Goal: Register for event/course

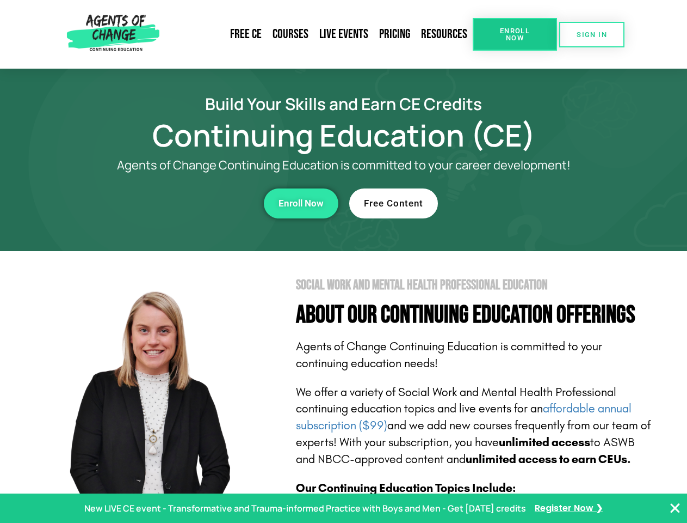
click at [343, 261] on section "Social Work and Mental Health Professional Education About Our Continuing Educa…" at bounding box center [343, 479] width 687 height 457
click at [445, 34] on link "Resources" at bounding box center [444, 34] width 57 height 25
click at [515, 34] on span "Enroll Now" at bounding box center [515, 34] width 50 height 14
click at [592, 34] on span "SIGN IN" at bounding box center [592, 34] width 30 height 7
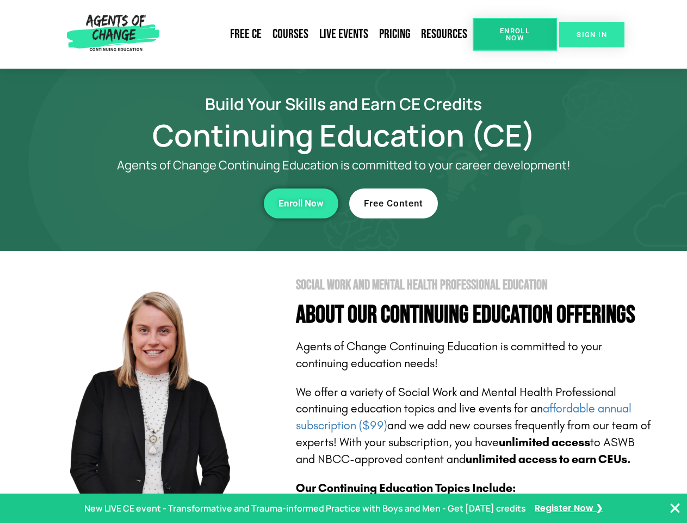
click at [592, 34] on span "SIGN IN" at bounding box center [592, 34] width 30 height 7
click at [189, 203] on div "Enroll Now" at bounding box center [188, 203] width 299 height 30
click at [301, 203] on span "Enroll Now" at bounding box center [301, 203] width 45 height 9
